Goal: Task Accomplishment & Management: Use online tool/utility

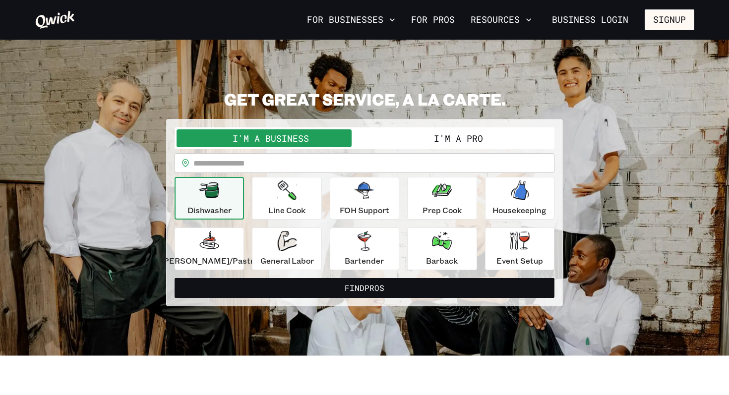
click at [469, 137] on button "I'm a Pro" at bounding box center [459, 138] width 188 height 18
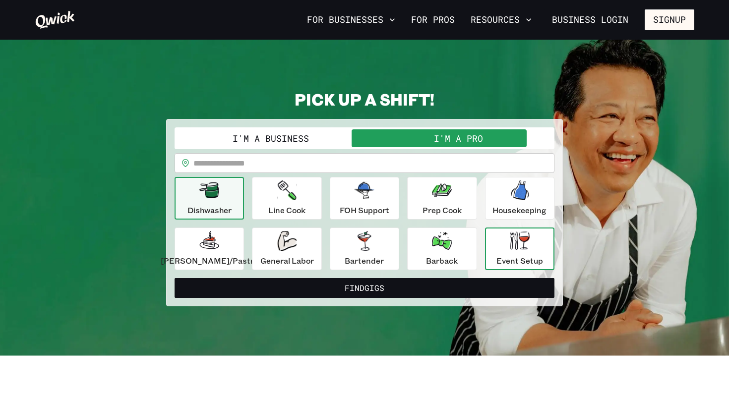
click at [497, 243] on div "Event Setup" at bounding box center [520, 249] width 47 height 36
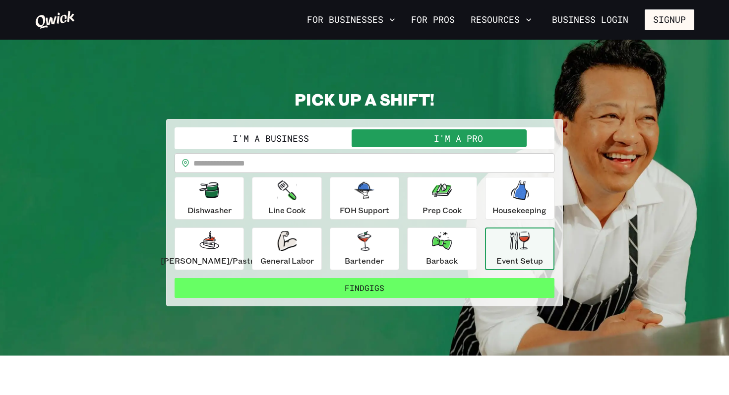
click at [392, 289] on button "Find Gigs" at bounding box center [365, 288] width 380 height 20
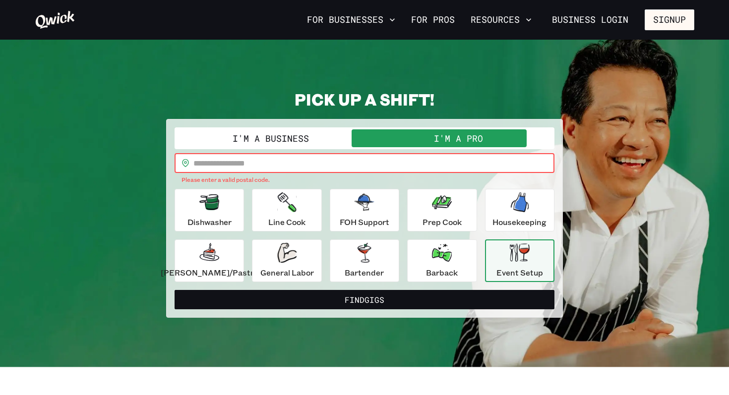
click at [416, 164] on input "text" at bounding box center [373, 163] width 361 height 20
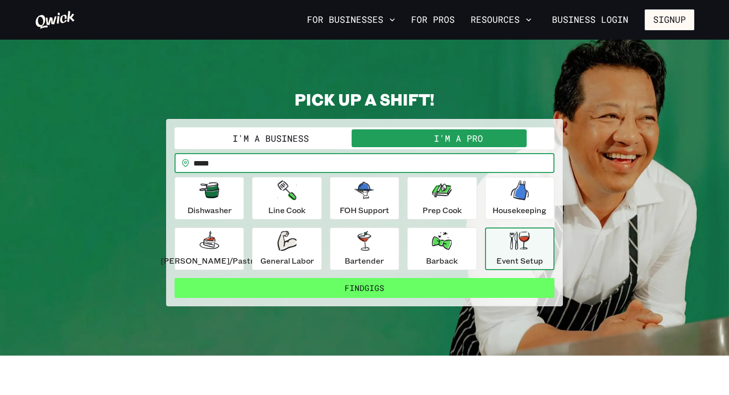
type input "*****"
click at [420, 282] on button "Find Gigs" at bounding box center [365, 288] width 380 height 20
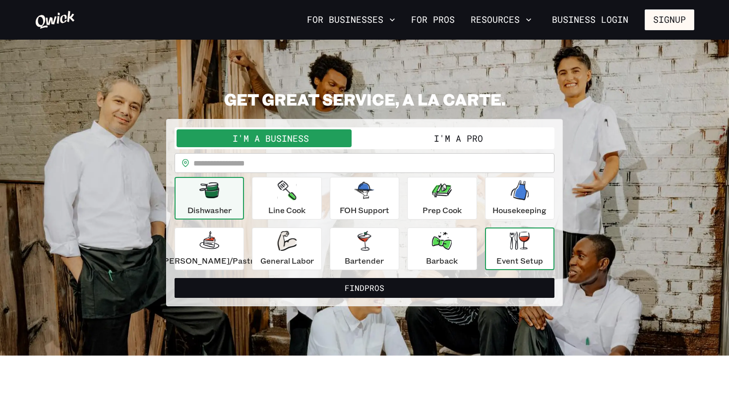
click at [520, 246] on div "Event Setup" at bounding box center [520, 249] width 47 height 36
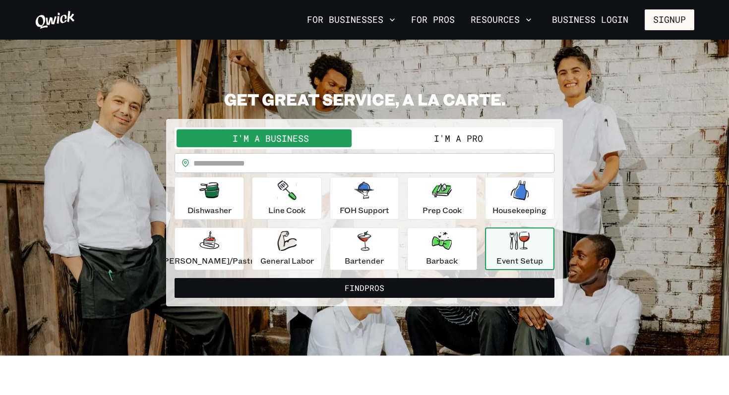
click at [429, 134] on button "I'm a Pro" at bounding box center [459, 138] width 188 height 18
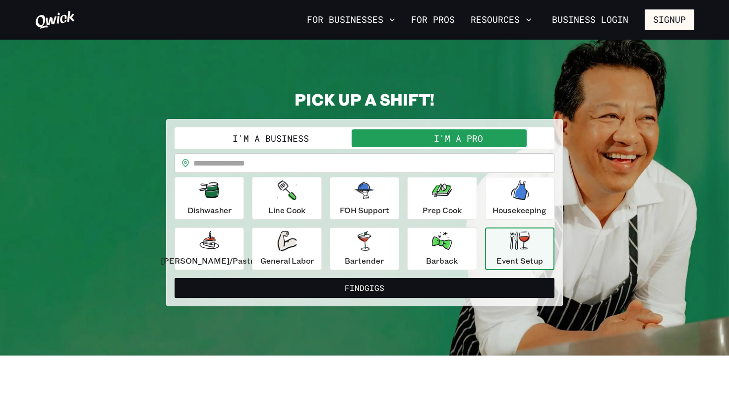
click at [464, 159] on input "text" at bounding box center [373, 163] width 361 height 20
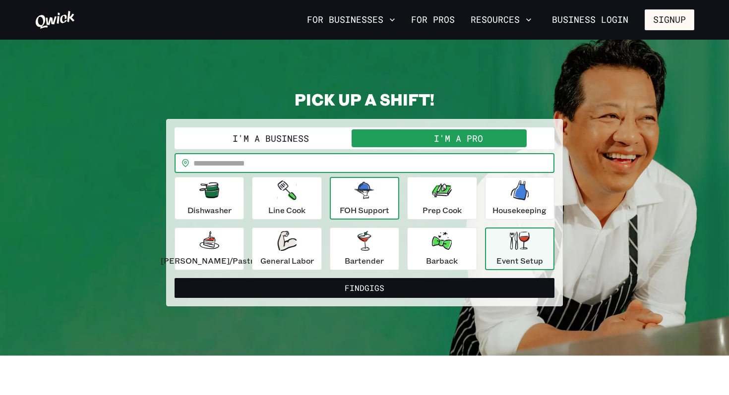
type input "*****"
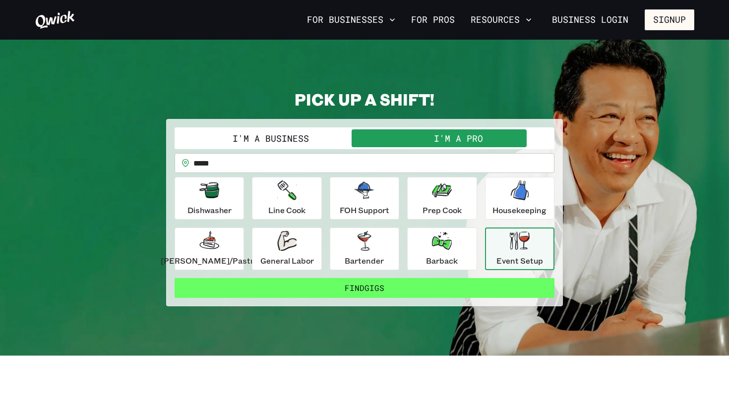
click at [502, 290] on button "Find Gigs" at bounding box center [365, 288] width 380 height 20
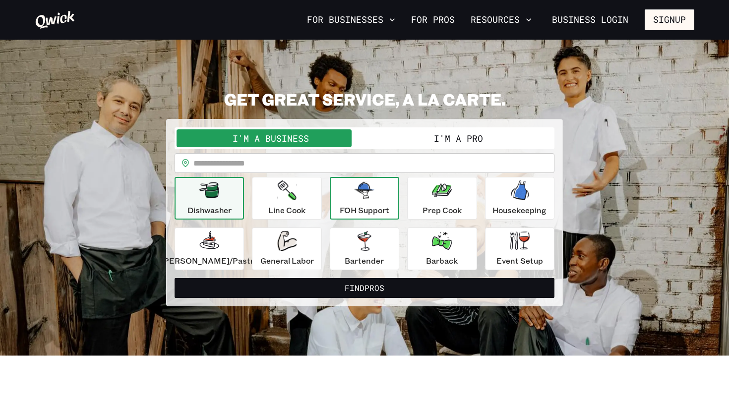
click at [345, 203] on div "FOH Support" at bounding box center [365, 199] width 50 height 36
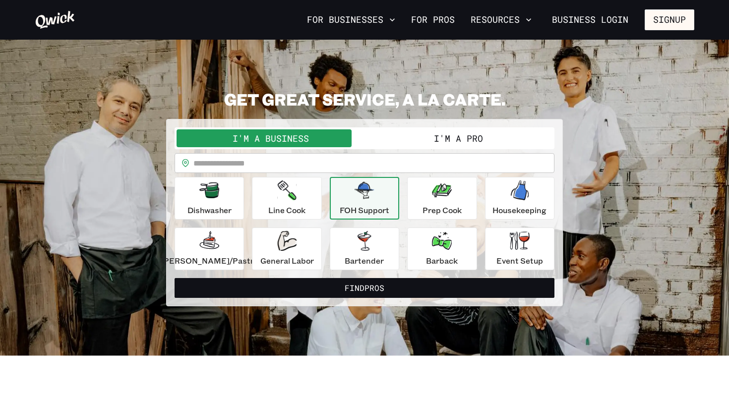
click at [411, 144] on button "I'm a Pro" at bounding box center [459, 138] width 188 height 18
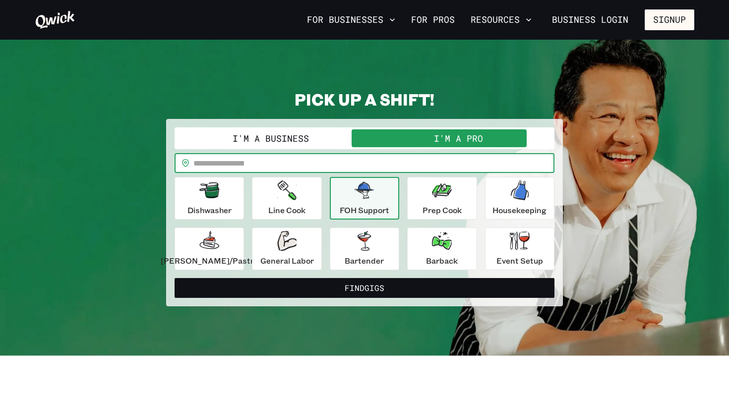
click at [391, 161] on input "text" at bounding box center [373, 163] width 361 height 20
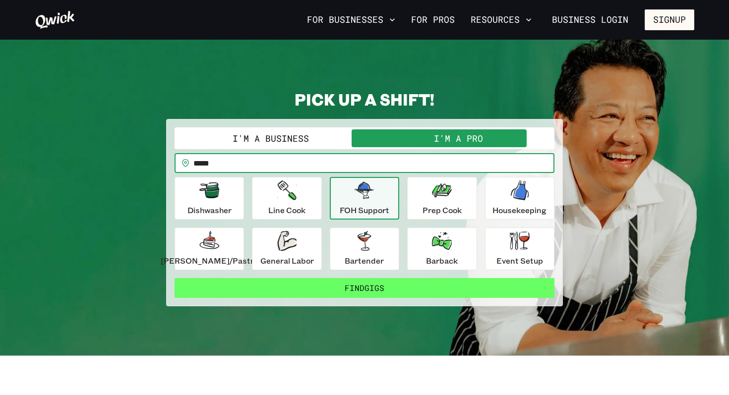
type input "*****"
click at [368, 287] on button "Find Gigs" at bounding box center [365, 288] width 380 height 20
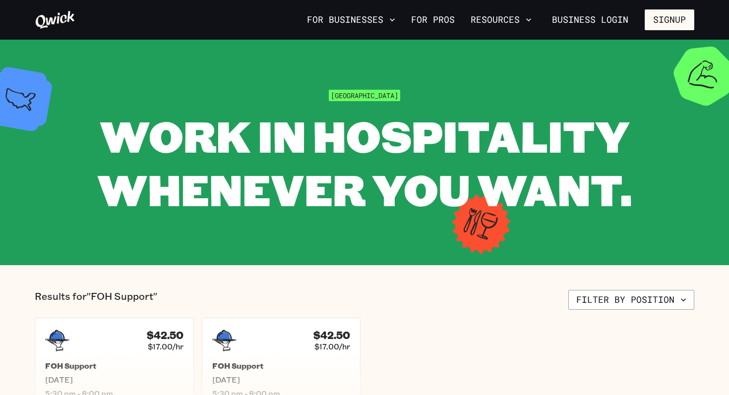
scroll to position [98, 0]
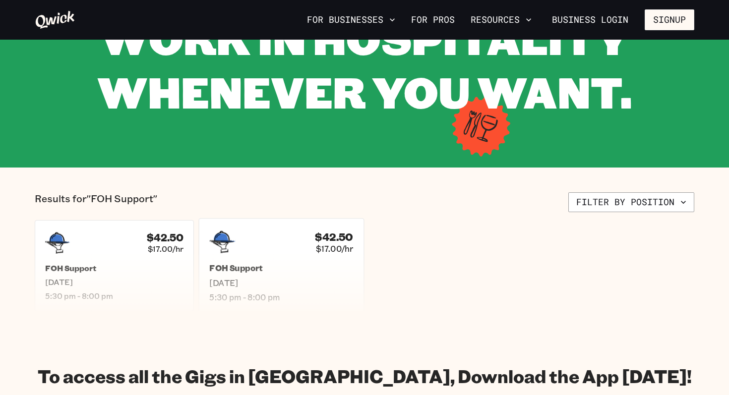
click at [275, 262] on div "$42.50 $17.00/hr FOH Support [DATE] 5:30 pm - 8:00 pm" at bounding box center [280, 265] width 165 height 95
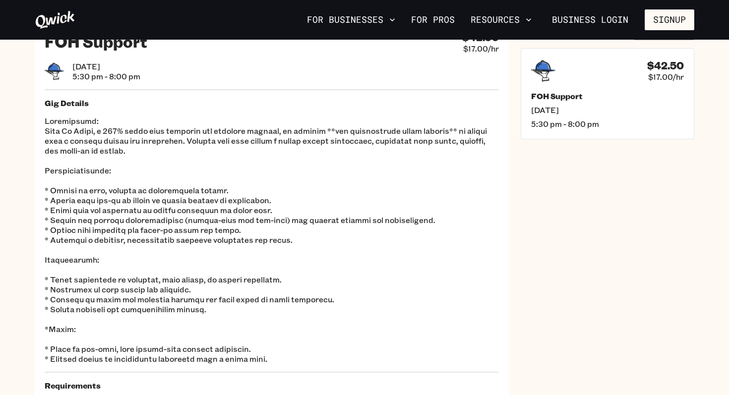
scroll to position [47, 0]
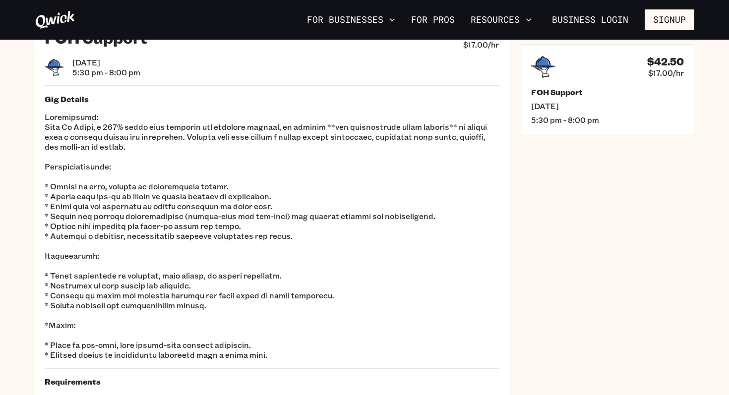
scroll to position [98, 0]
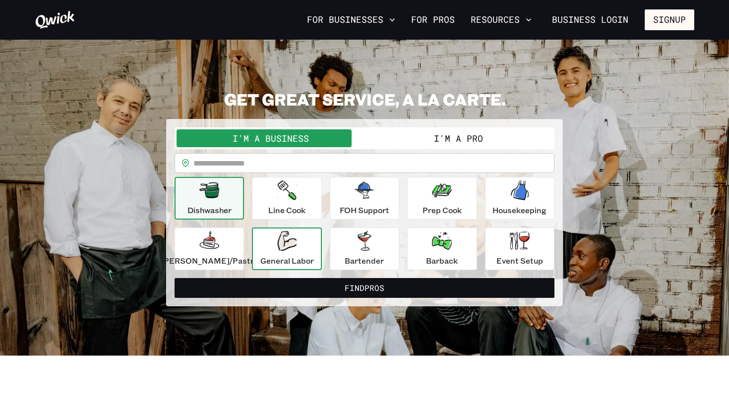
click at [295, 253] on div "General Labor" at bounding box center [287, 249] width 54 height 36
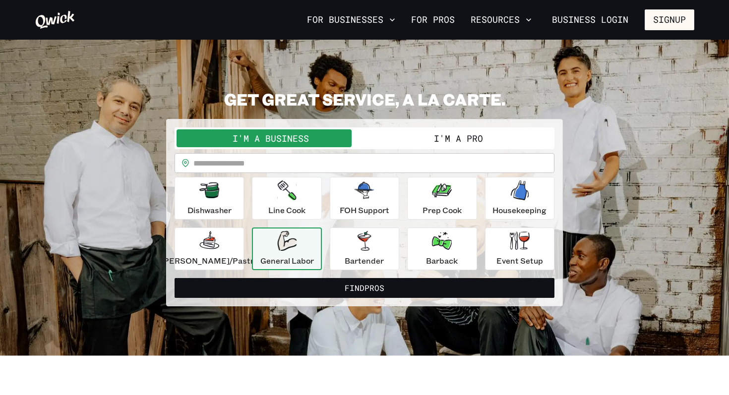
click at [415, 131] on button "I'm a Pro" at bounding box center [459, 138] width 188 height 18
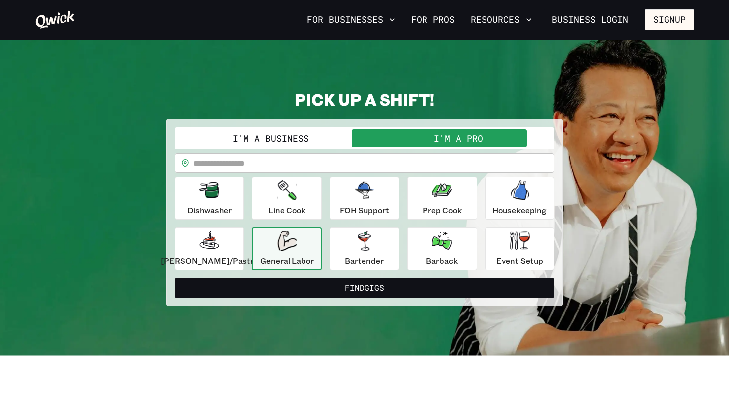
click at [379, 158] on input "text" at bounding box center [373, 163] width 361 height 20
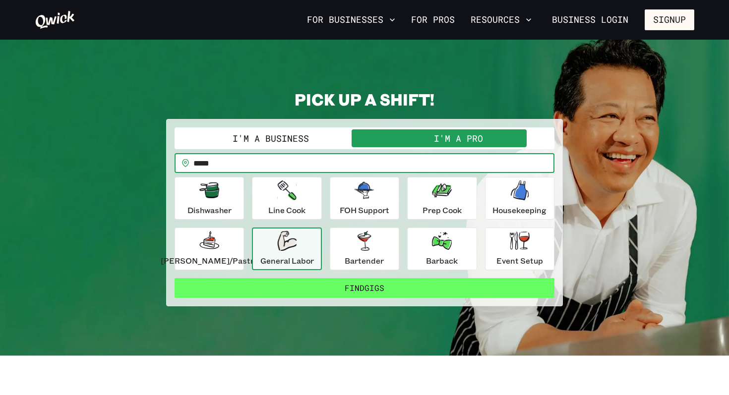
type input "*****"
click at [411, 288] on button "Find Gigs" at bounding box center [365, 288] width 380 height 20
